Goal: Transaction & Acquisition: Book appointment/travel/reservation

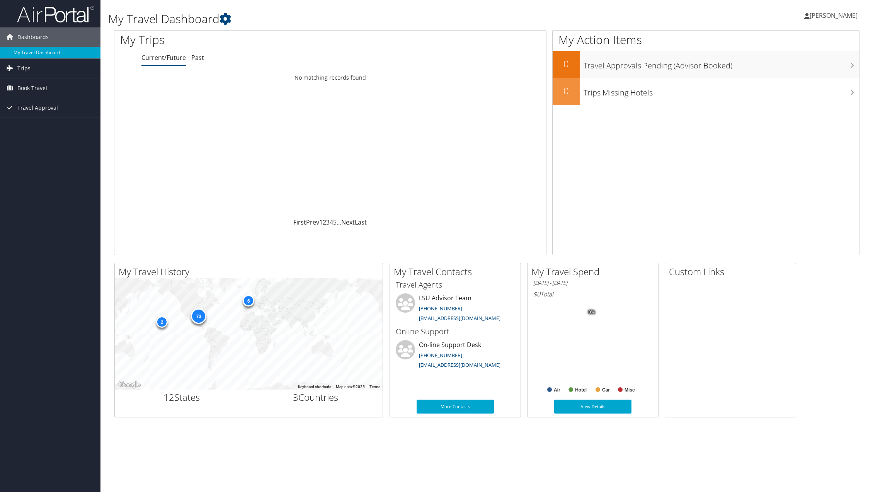
click at [44, 68] on link "Trips" at bounding box center [50, 68] width 101 height 19
click at [55, 121] on link "Book Travel" at bounding box center [50, 122] width 101 height 19
click at [47, 146] on link "Book/Manage Online Trips" at bounding box center [50, 150] width 101 height 12
